Goal: Register for event/course

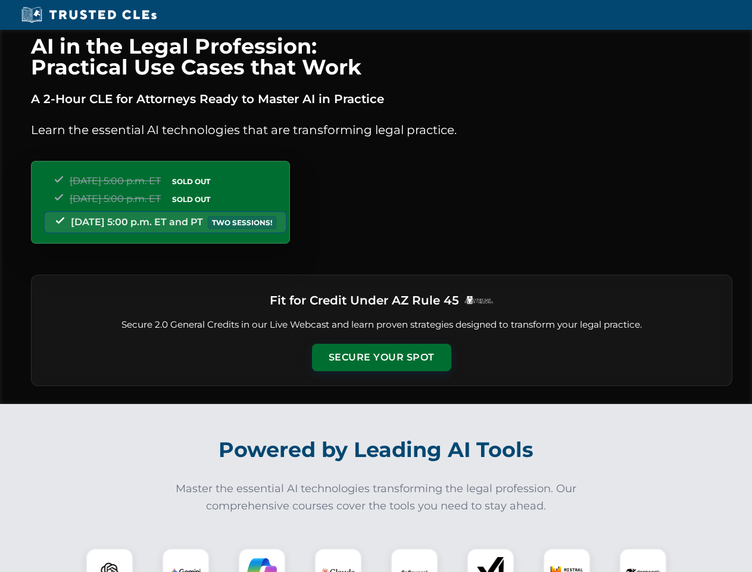
click at [381, 357] on button "Secure Your Spot" at bounding box center [381, 357] width 139 height 27
click at [110, 560] on img at bounding box center [109, 571] width 35 height 35
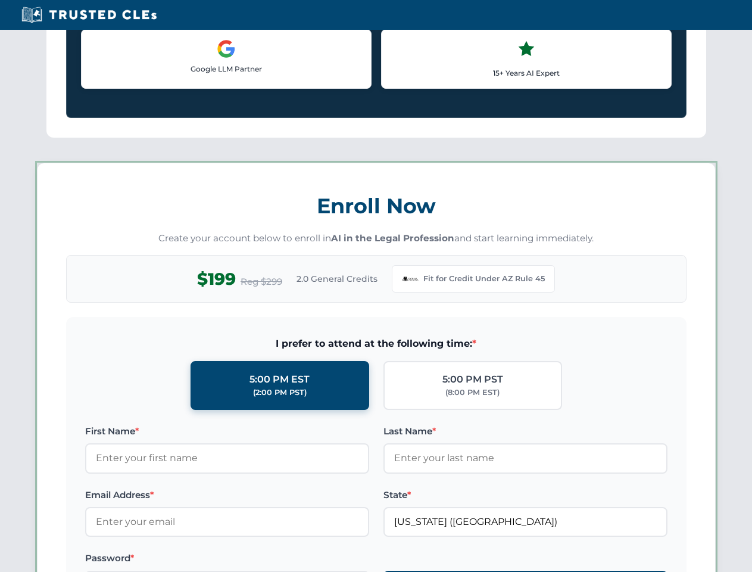
click at [262, 560] on label "Password *" at bounding box center [227, 558] width 284 height 14
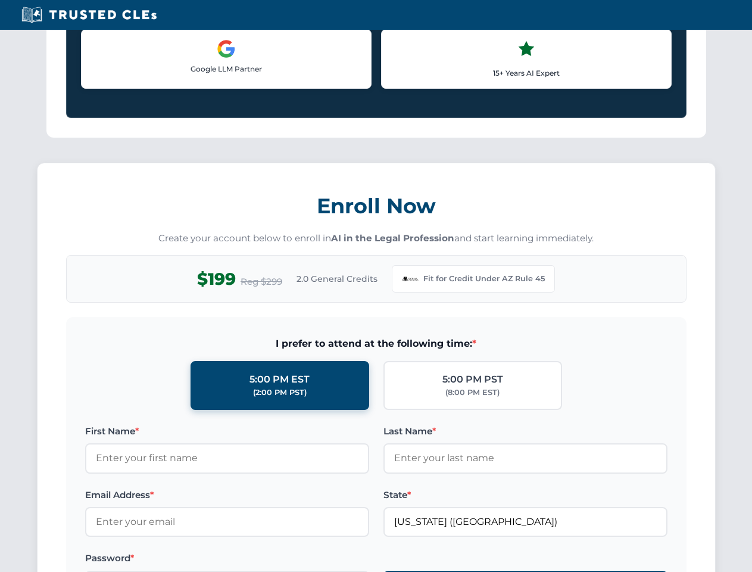
scroll to position [1160, 0]
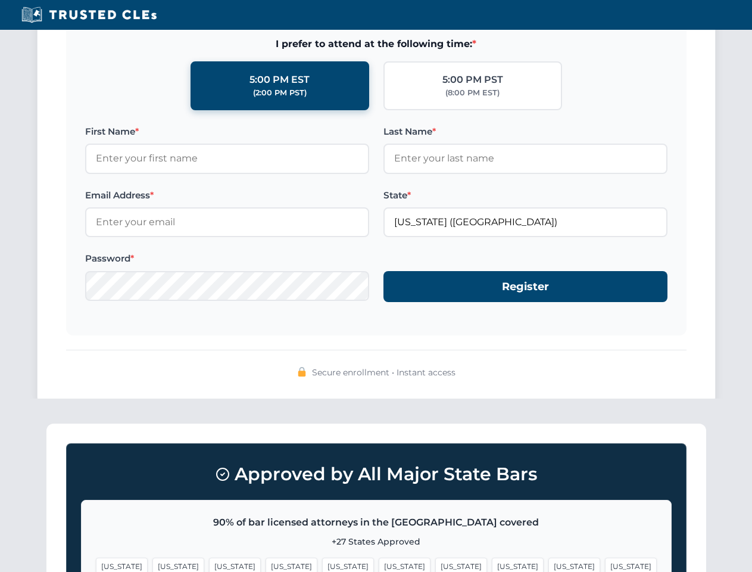
click at [548, 560] on span "[US_STATE]" at bounding box center [574, 565] width 52 height 17
